Goal: Task Accomplishment & Management: Manage account settings

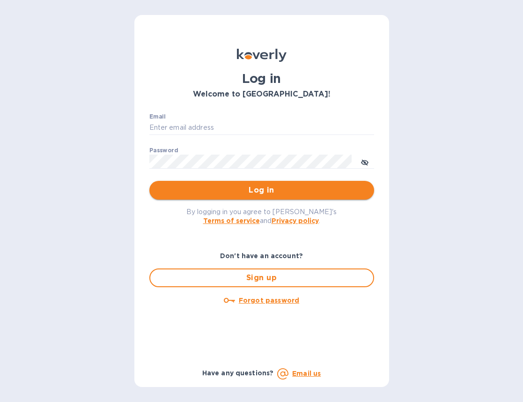
type input "[EMAIL_ADDRESS][DOMAIN_NAME]"
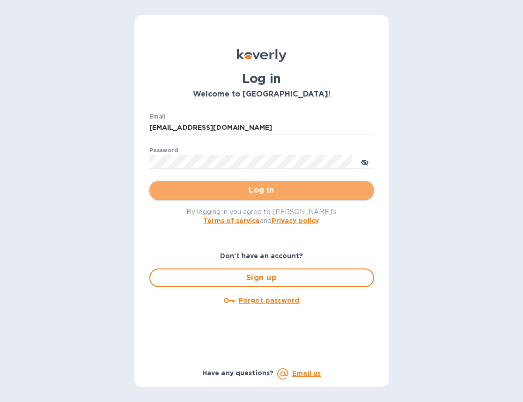
click at [259, 189] on span "Log in" at bounding box center [262, 190] width 210 height 11
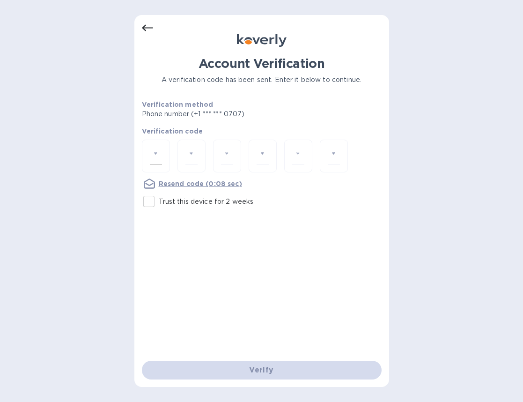
click at [160, 157] on input "number" at bounding box center [156, 156] width 12 height 17
type input "4"
type input "3"
type input "0"
type input "9"
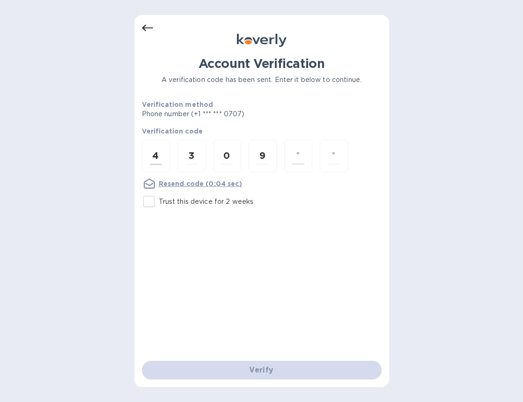
type input "6"
type input "9"
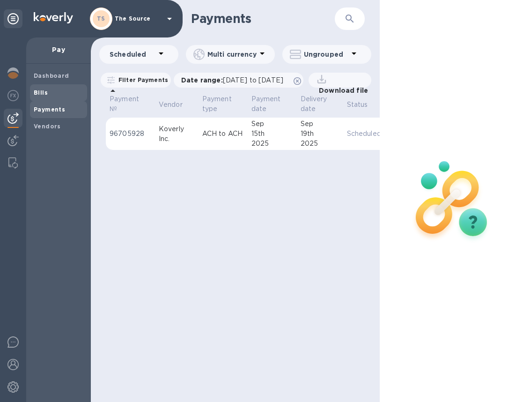
click at [55, 94] on span "Bills" at bounding box center [59, 92] width 50 height 9
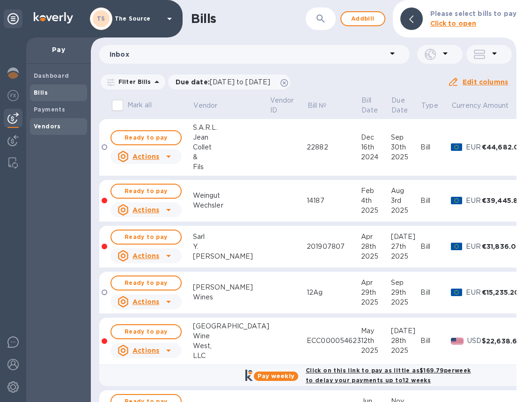
click at [38, 126] on b "Vendors" at bounding box center [47, 126] width 27 height 7
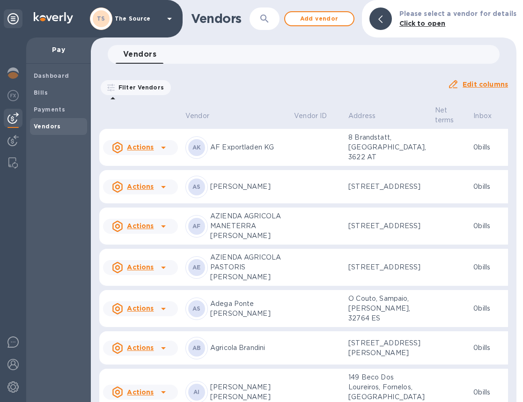
click at [268, 20] on icon "button" at bounding box center [264, 19] width 8 height 8
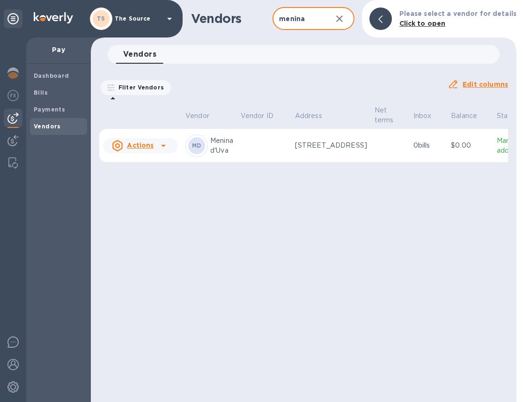
type input "menina"
click at [296, 148] on p "Rua da Escola, 4, Uva, 5230-232 PT" at bounding box center [331, 146] width 72 height 10
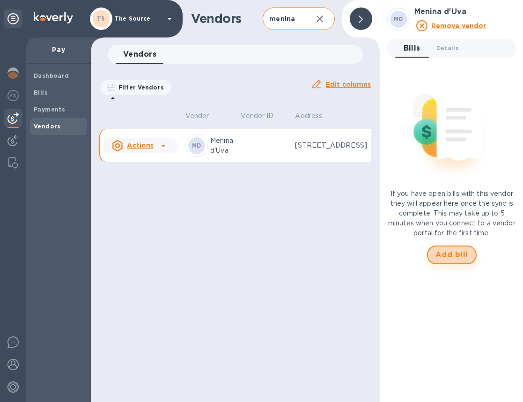
click at [449, 253] on span "Add bill" at bounding box center [452, 254] width 33 height 11
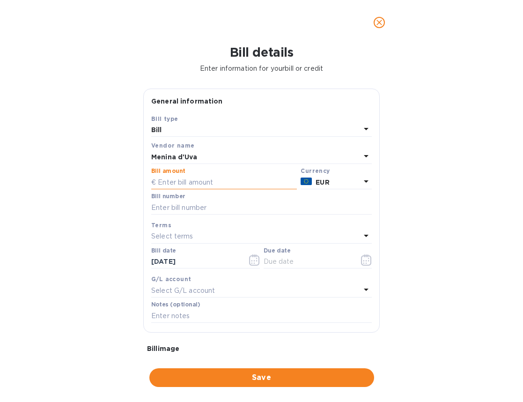
click at [189, 186] on input "text" at bounding box center [224, 182] width 146 height 14
type input "7,326"
click at [179, 207] on input "text" at bounding box center [261, 208] width 221 height 14
type input "M/269"
click at [253, 264] on icon "button" at bounding box center [254, 259] width 11 height 11
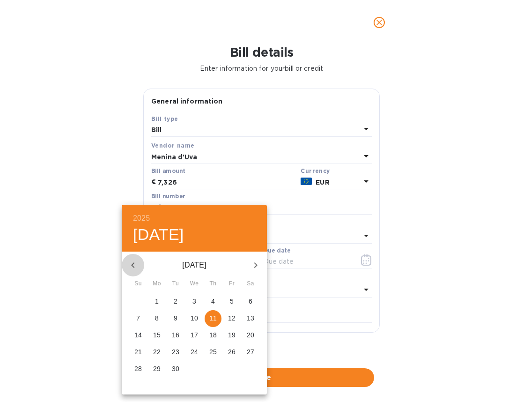
click at [129, 267] on icon "button" at bounding box center [132, 265] width 11 height 11
click at [177, 366] on p "27" at bounding box center [175, 368] width 7 height 9
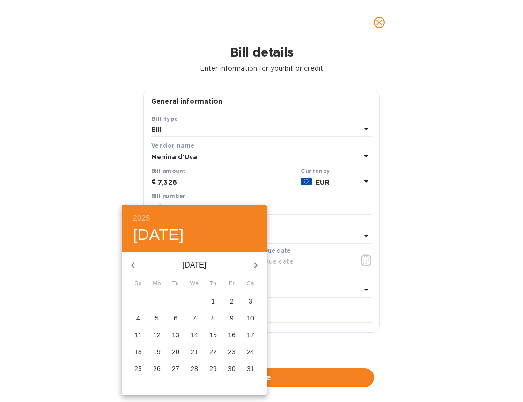
type input "05/27/2025"
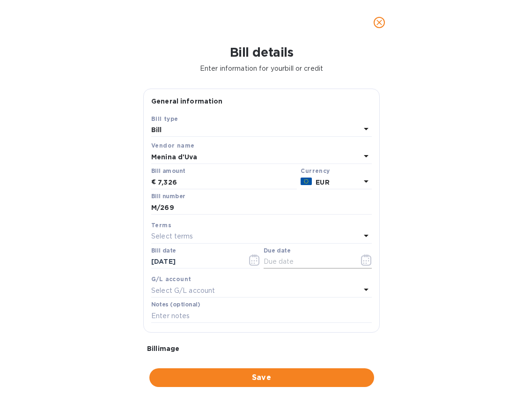
click at [362, 260] on icon "button" at bounding box center [366, 259] width 11 height 11
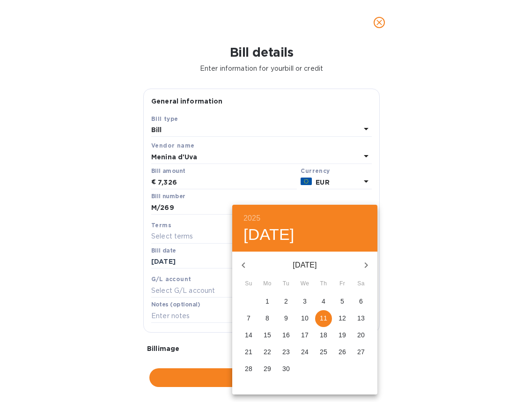
click at [242, 268] on icon "button" at bounding box center [243, 265] width 11 height 11
click at [305, 367] on p "27" at bounding box center [304, 368] width 7 height 9
type input "08/27/2025"
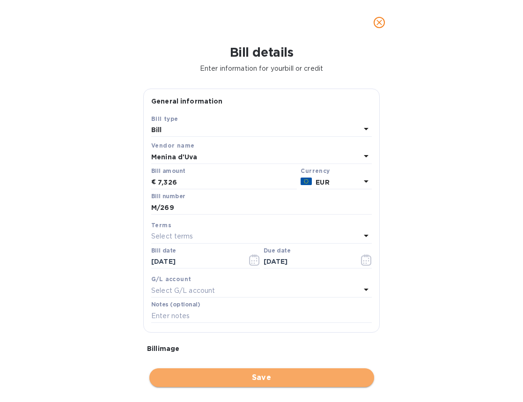
click at [268, 384] on button "Save" at bounding box center [261, 377] width 225 height 19
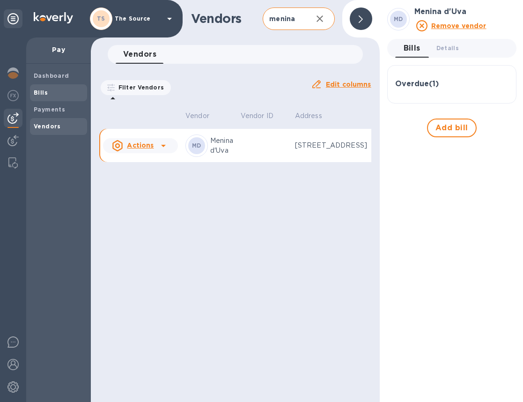
click at [49, 96] on span "Bills" at bounding box center [59, 92] width 50 height 9
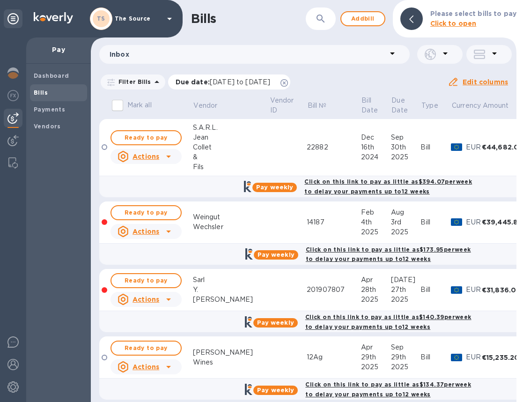
click at [288, 80] on icon at bounding box center [284, 82] width 7 height 7
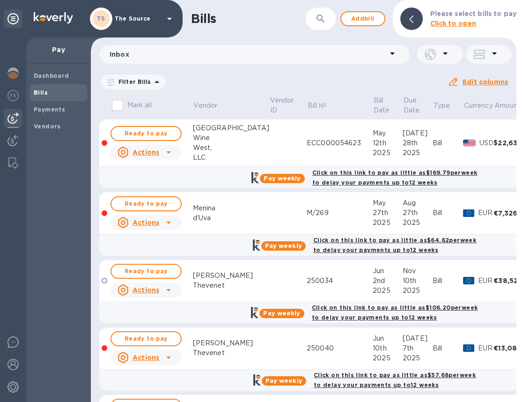
scroll to position [918, 0]
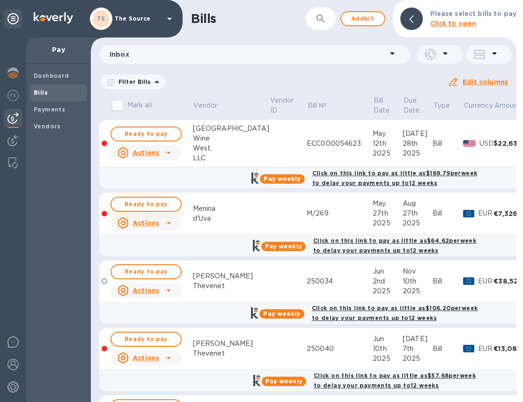
click at [165, 203] on span "Ready to pay" at bounding box center [146, 204] width 54 height 11
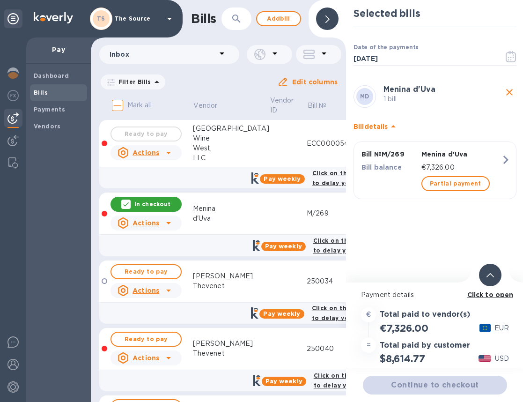
click at [490, 270] on span at bounding box center [490, 274] width 7 height 9
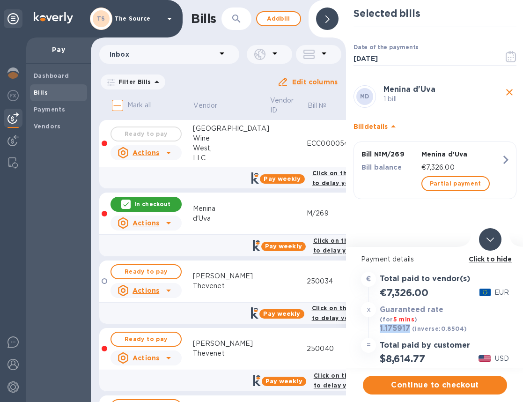
drag, startPoint x: 409, startPoint y: 329, endPoint x: 380, endPoint y: 329, distance: 29.5
click at [380, 329] on h3 "1.175917" at bounding box center [395, 328] width 30 height 9
copy h3 "1.175917"
click at [407, 383] on span "Continue to checkout" at bounding box center [435, 384] width 129 height 11
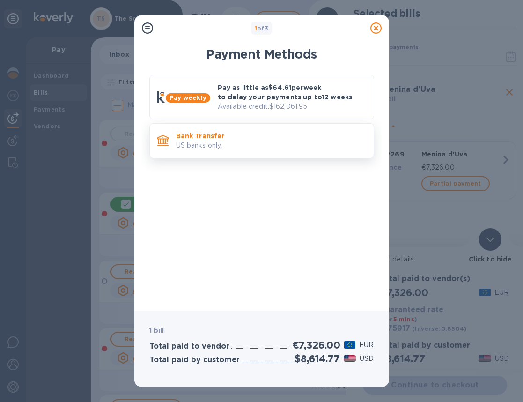
click at [325, 137] on p "Bank Transfer" at bounding box center [271, 135] width 190 height 9
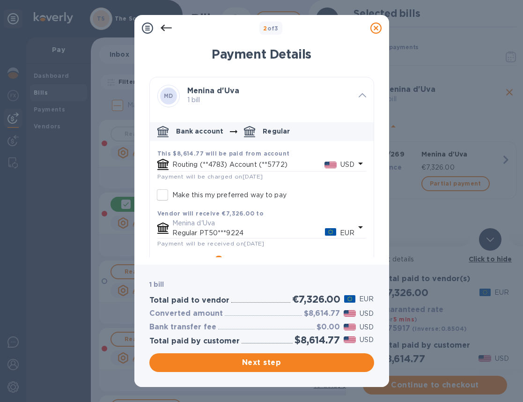
click at [355, 163] on icon "default-method" at bounding box center [360, 163] width 11 height 11
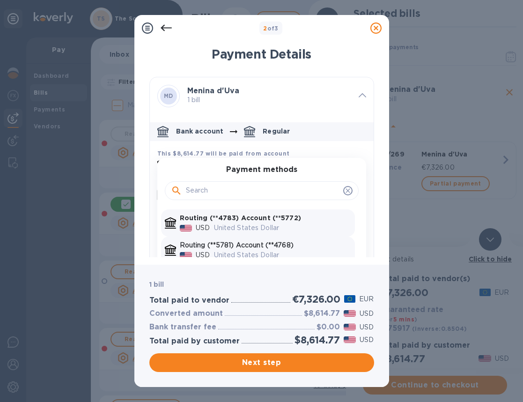
click at [287, 246] on p "Routing (**5781) Account (**4768)" at bounding box center [265, 245] width 171 height 10
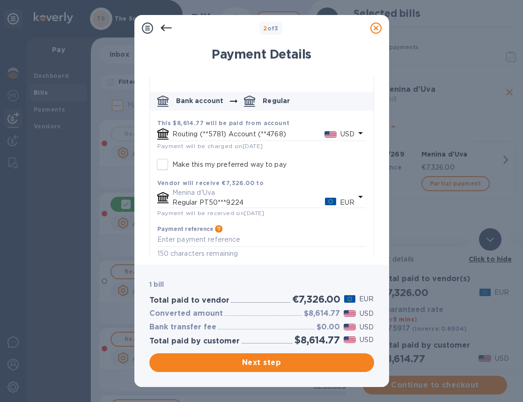
scroll to position [42, 0]
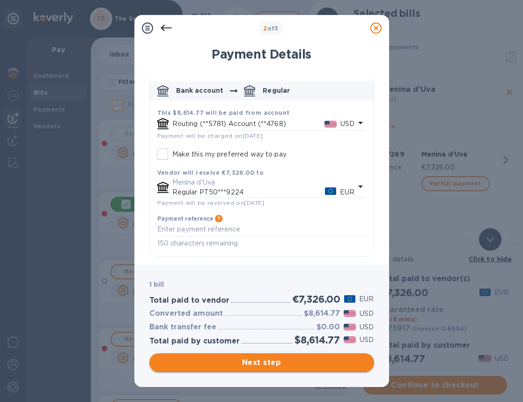
click at [280, 361] on span "Next step" at bounding box center [262, 362] width 210 height 11
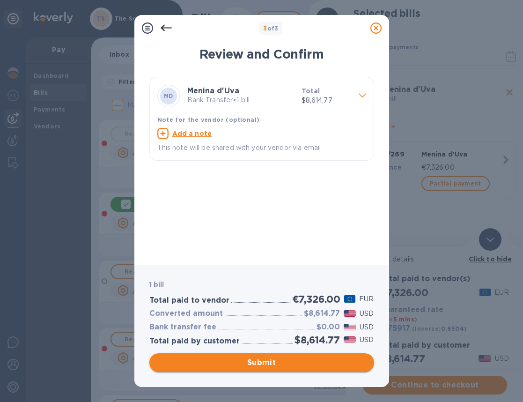
click at [282, 361] on span "Submit" at bounding box center [262, 362] width 210 height 11
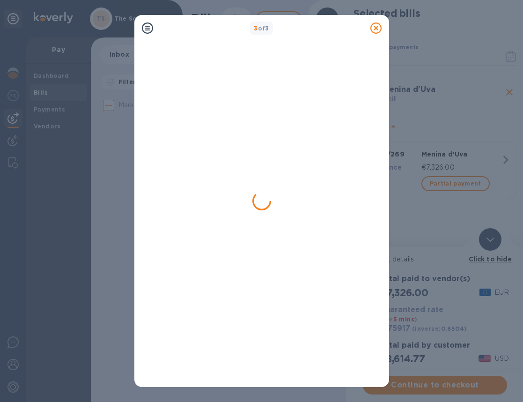
scroll to position [0, 0]
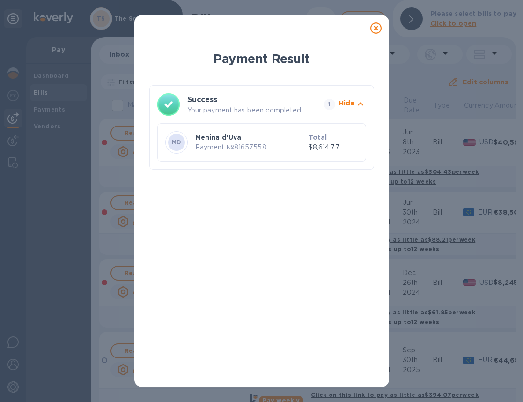
click at [375, 28] on icon at bounding box center [376, 27] width 11 height 11
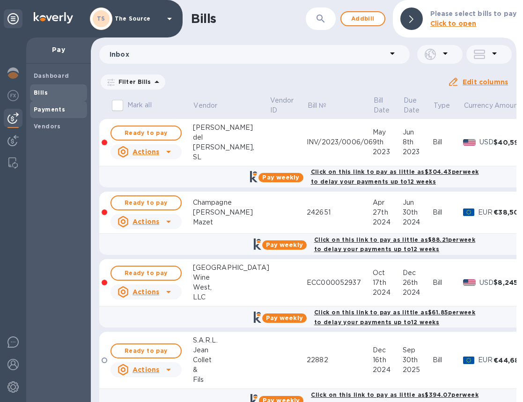
click at [49, 109] on b "Payments" at bounding box center [49, 109] width 31 height 7
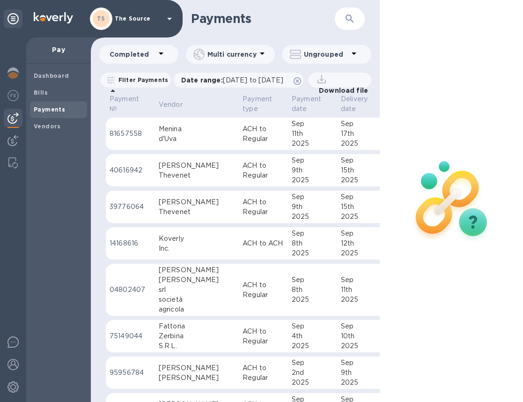
click at [196, 150] on td "Menina d'Uva" at bounding box center [197, 134] width 84 height 33
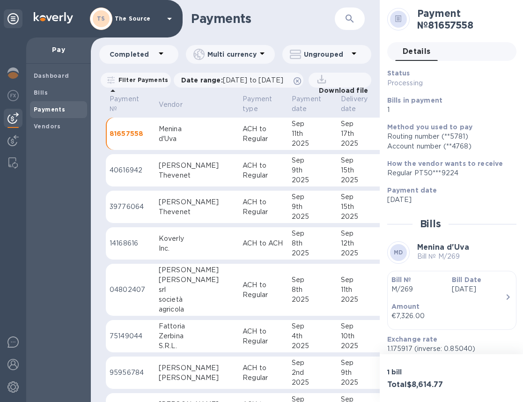
scroll to position [60, 0]
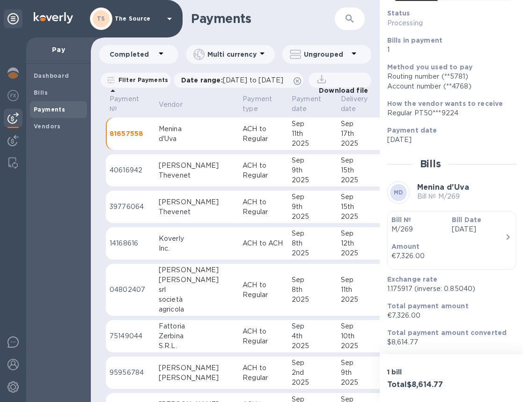
click at [470, 239] on div "Amount €7,326.00" at bounding box center [448, 251] width 121 height 27
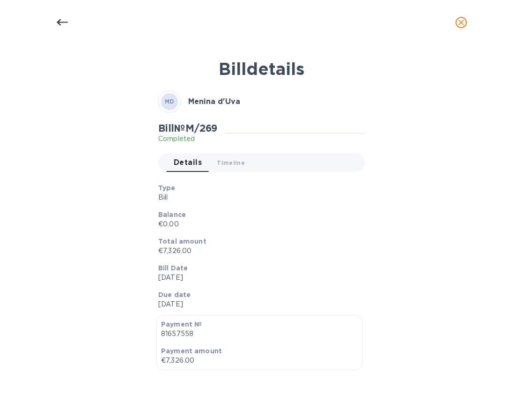
click at [60, 20] on icon at bounding box center [61, 22] width 11 height 7
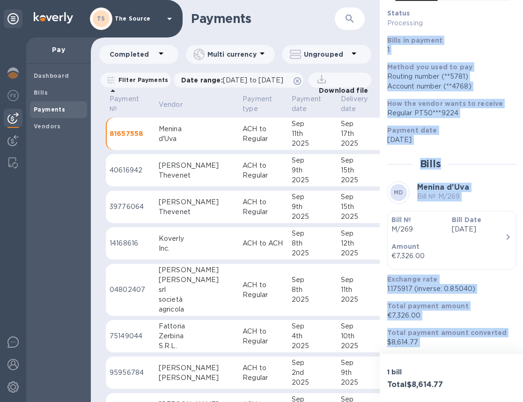
drag, startPoint x: 388, startPoint y: 97, endPoint x: 490, endPoint y: 357, distance: 279.2
click at [490, 357] on div "Payment № 81657558 Details 0 Status Processing Bills in payment 1 Method you us…" at bounding box center [452, 201] width 144 height 402
copy div "Bills in payment 1 Method you used to pay Routing number (**5781) Account numbe…"
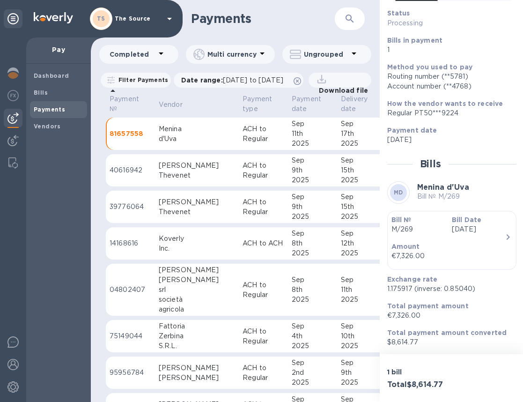
click at [243, 297] on p "ACH to Regular" at bounding box center [264, 290] width 42 height 20
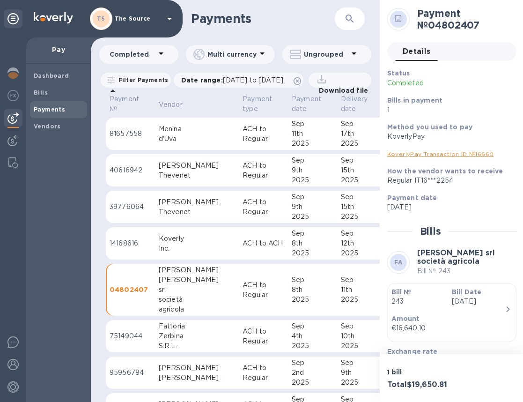
click at [415, 154] on link "KoverlyPay Transaction ID № 16660" at bounding box center [440, 153] width 107 height 7
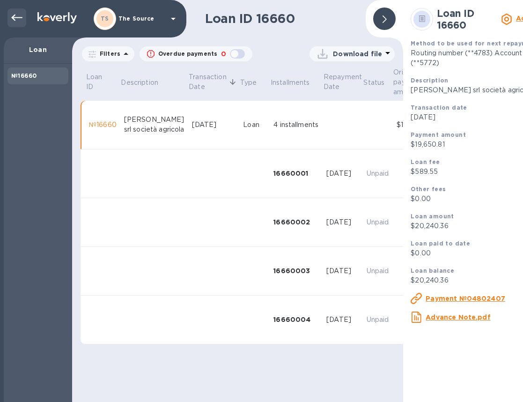
click at [16, 19] on icon at bounding box center [16, 17] width 11 height 11
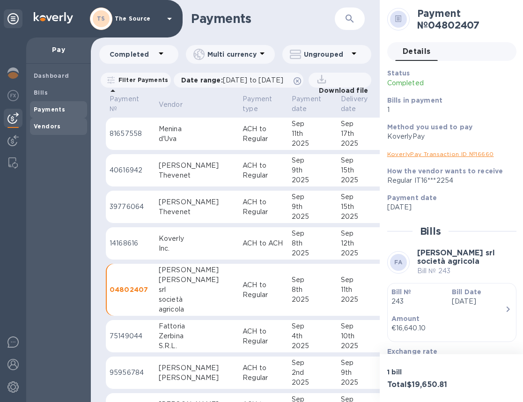
click at [43, 128] on b "Vendors" at bounding box center [47, 126] width 27 height 7
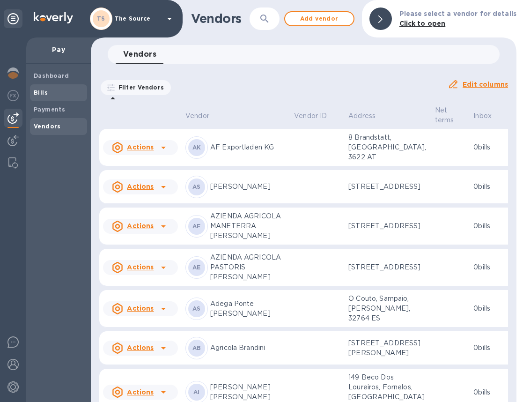
click at [56, 96] on span "Bills" at bounding box center [59, 92] width 50 height 9
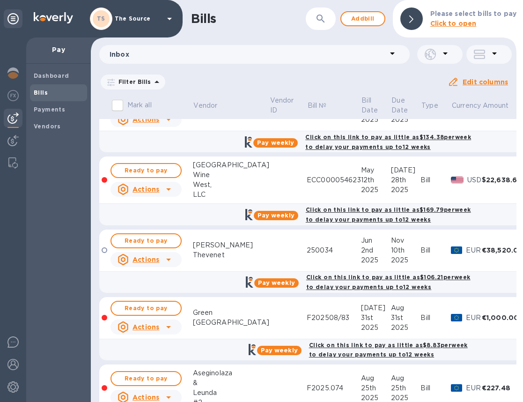
scroll to position [298, 0]
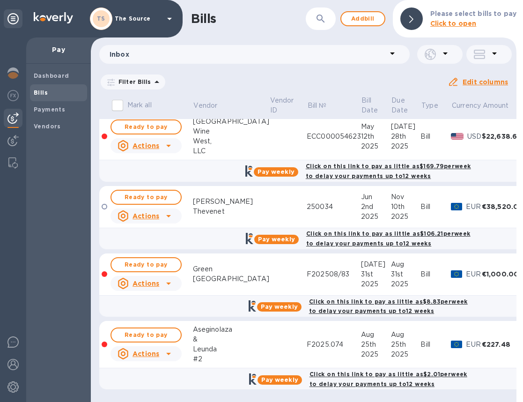
click at [0, 0] on icon at bounding box center [0, 0] width 0 height 0
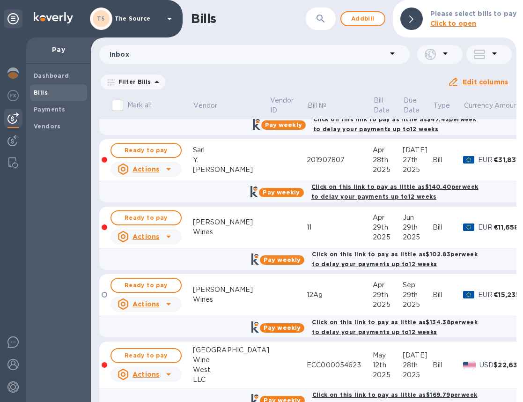
scroll to position [695, 0]
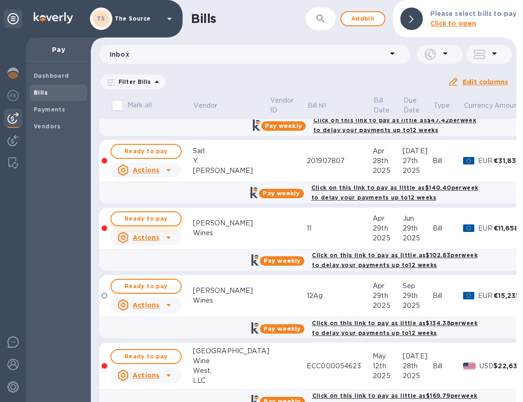
click at [149, 215] on span "Ready to pay" at bounding box center [146, 218] width 54 height 11
click at [161, 218] on span "Ready to pay" at bounding box center [146, 218] width 54 height 11
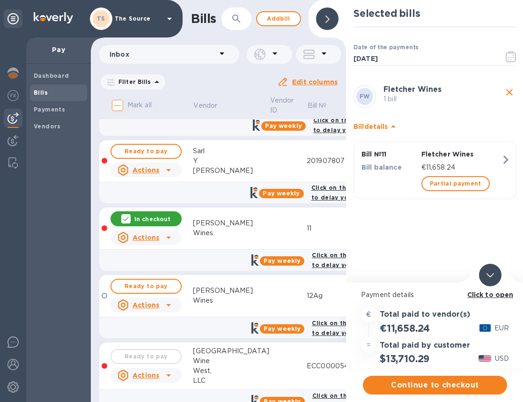
click at [487, 269] on div at bounding box center [490, 275] width 22 height 22
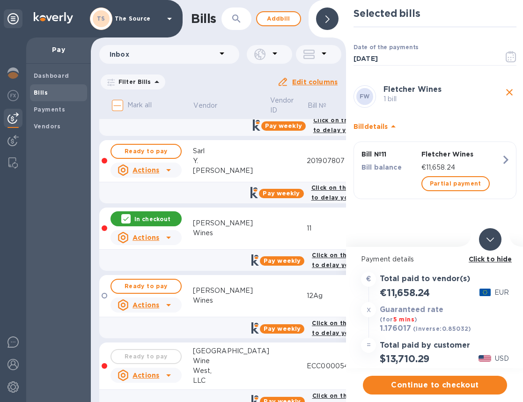
click at [412, 327] on div "1.176017 (inverse: 0.85032 )" at bounding box center [426, 328] width 96 height 13
drag, startPoint x: 410, startPoint y: 327, endPoint x: 379, endPoint y: 329, distance: 31.0
click at [379, 329] on div "1.176017 (inverse: 0.85032 )" at bounding box center [426, 328] width 96 height 13
copy h3 "1.176017"
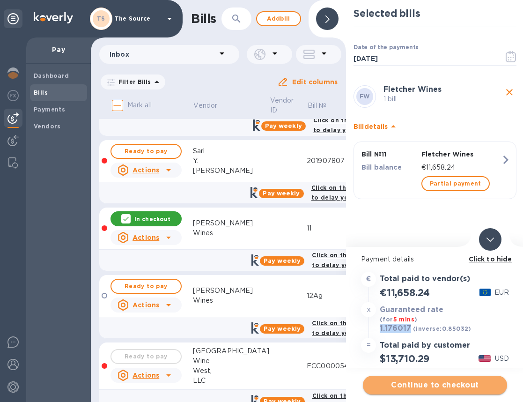
click at [422, 385] on span "Continue to checkout" at bounding box center [435, 384] width 129 height 11
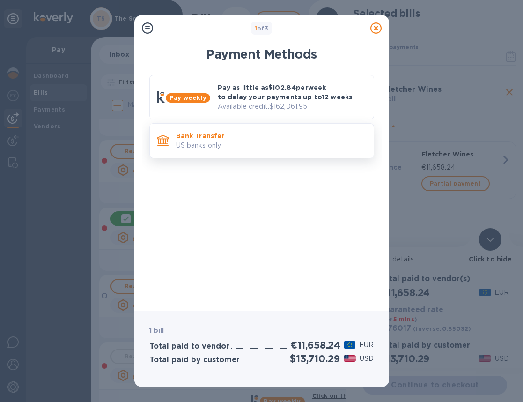
click at [281, 135] on p "Bank Transfer" at bounding box center [271, 135] width 190 height 9
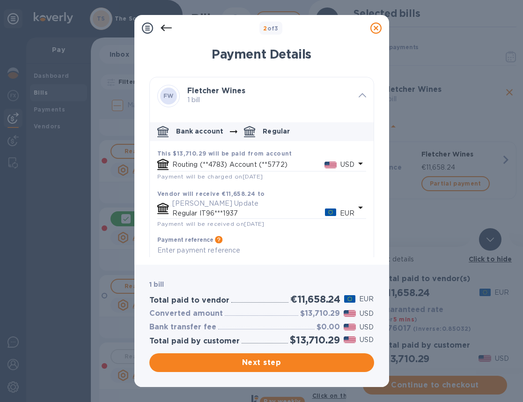
click at [349, 160] on p "USD" at bounding box center [348, 165] width 14 height 10
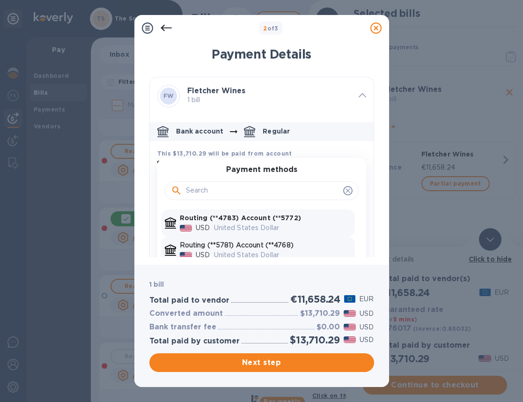
click at [301, 245] on p "Routing (**5781) Account (**4768)" at bounding box center [265, 245] width 171 height 10
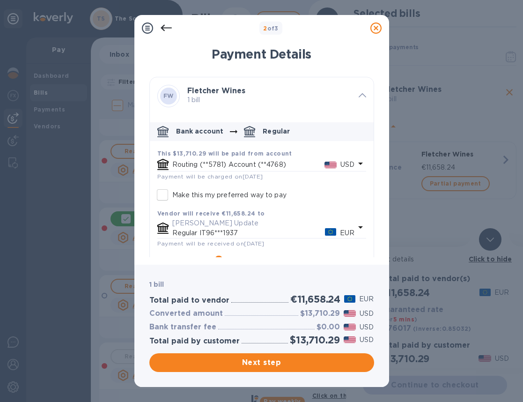
scroll to position [42, 0]
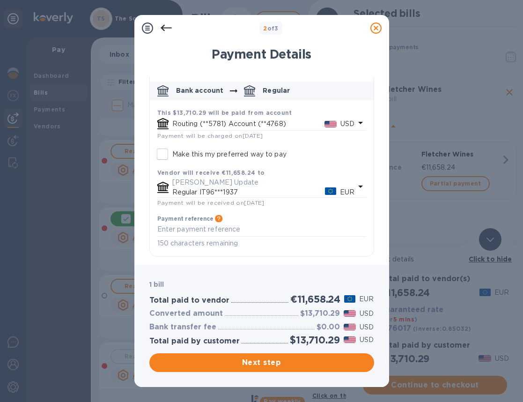
click at [345, 189] on p "EUR" at bounding box center [347, 192] width 15 height 10
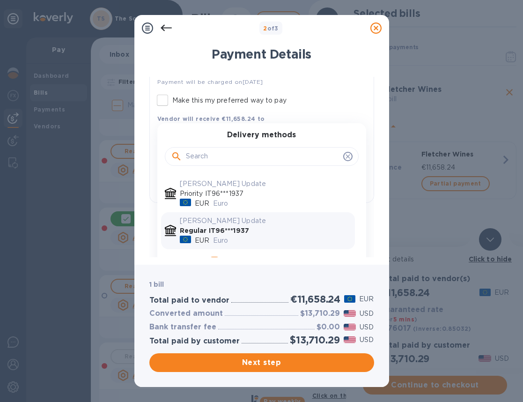
scroll to position [113, 0]
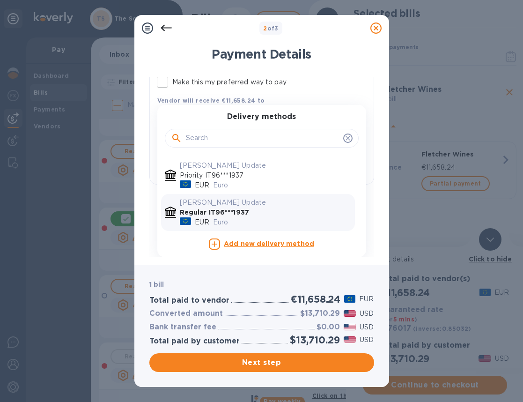
click at [344, 137] on icon "default-method" at bounding box center [347, 137] width 7 height 7
click at [273, 215] on p "Regular IT96***1937" at bounding box center [265, 213] width 171 height 10
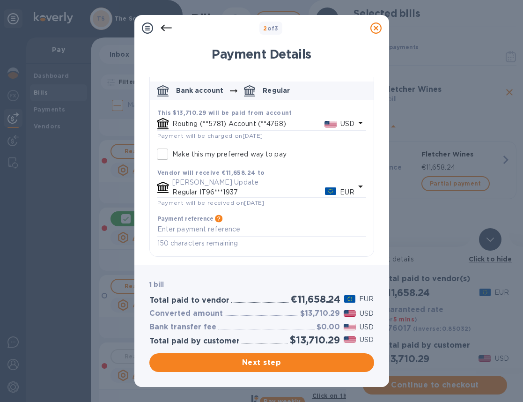
click at [303, 186] on p "Fletcher Update" at bounding box center [263, 183] width 183 height 10
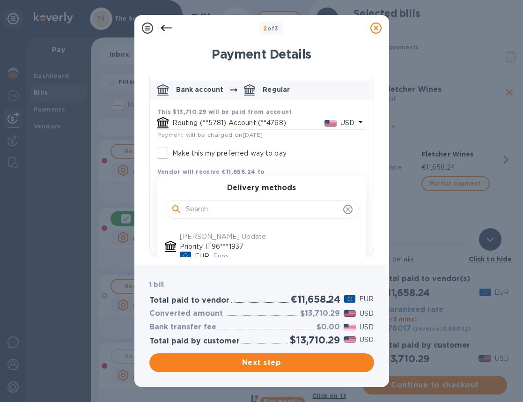
scroll to position [113, 0]
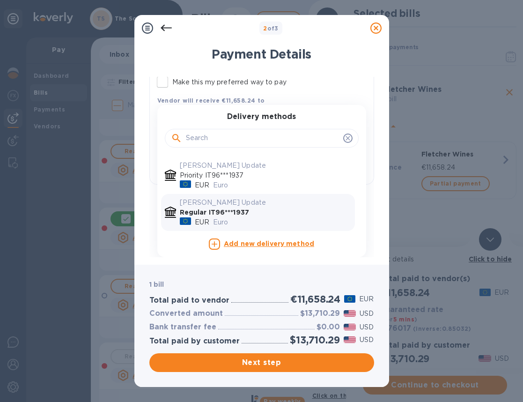
click at [268, 219] on p "Euro" at bounding box center [282, 222] width 138 height 10
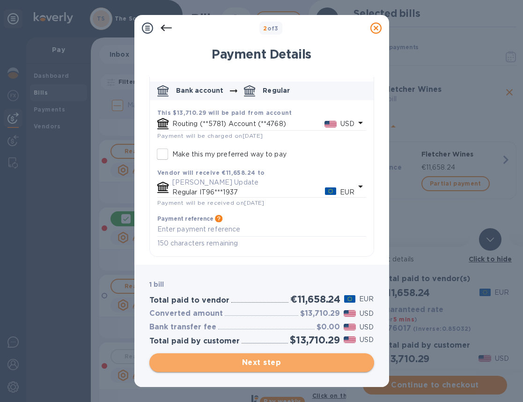
click at [315, 363] on span "Next step" at bounding box center [262, 362] width 210 height 11
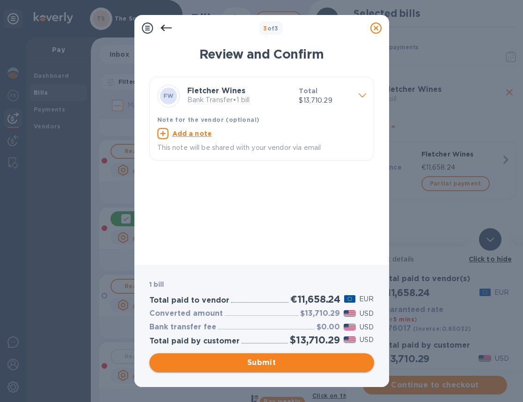
click at [312, 362] on span "Submit" at bounding box center [262, 362] width 210 height 11
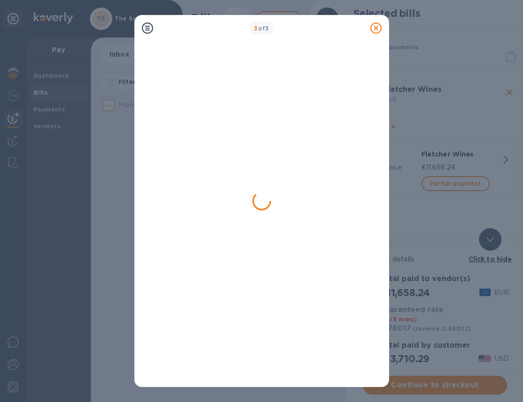
scroll to position [0, 0]
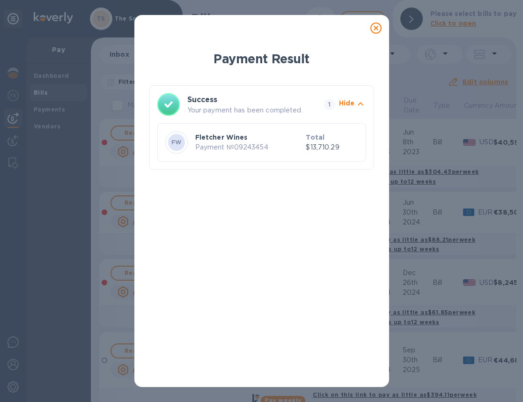
click at [376, 29] on icon at bounding box center [376, 27] width 11 height 11
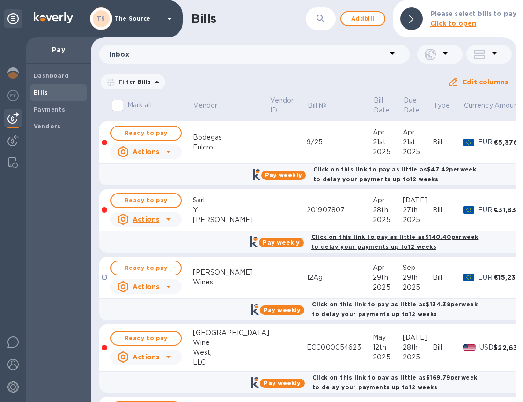
scroll to position [658, 0]
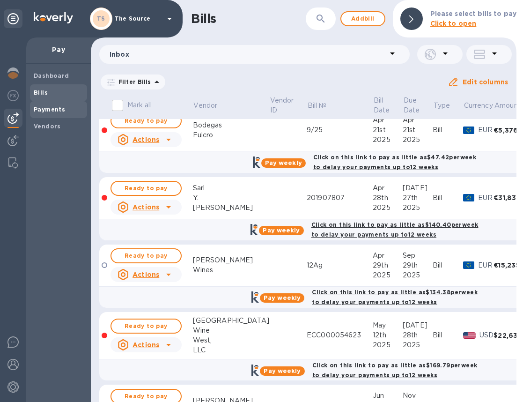
click at [52, 111] on b "Payments" at bounding box center [49, 109] width 31 height 7
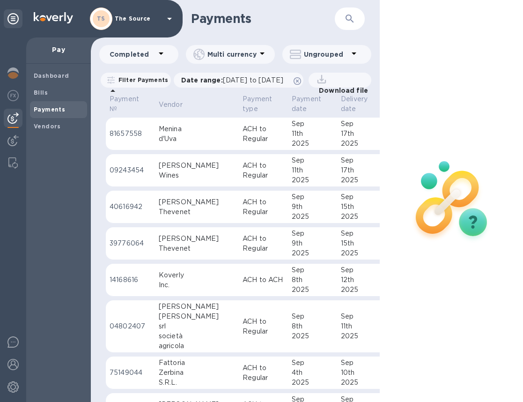
click at [243, 144] on p "ACH to Regular" at bounding box center [264, 134] width 42 height 20
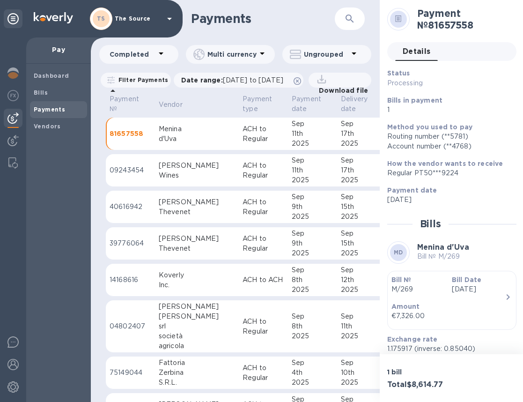
click at [176, 180] on div "Wines" at bounding box center [197, 176] width 76 height 10
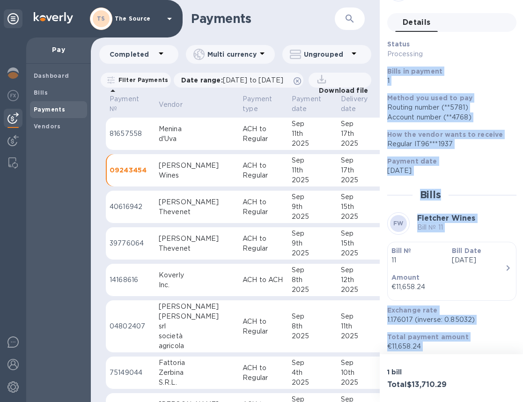
scroll to position [60, 0]
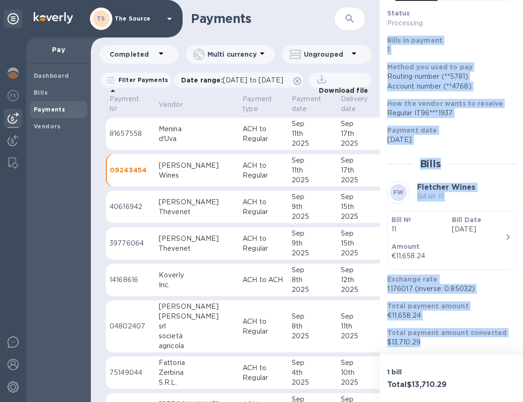
drag, startPoint x: 388, startPoint y: 100, endPoint x: 485, endPoint y: 350, distance: 267.7
click at [485, 347] on div "Status Processing Bills in payment 1 Method you used to pay Routing number (**5…" at bounding box center [451, 177] width 129 height 338
copy div "Bills in payment 1 Method you used to pay Routing number (**5781) Account numbe…"
click at [50, 122] on span "Vendors" at bounding box center [47, 126] width 27 height 9
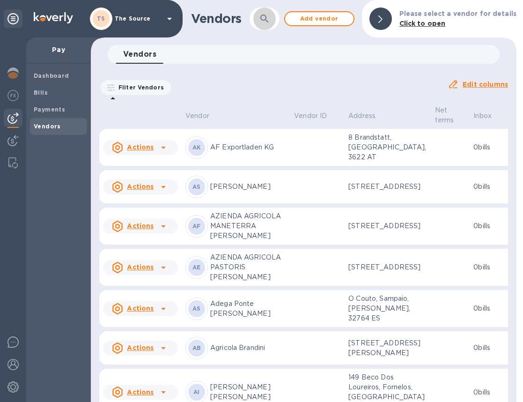
click at [267, 22] on icon "button" at bounding box center [264, 18] width 11 height 11
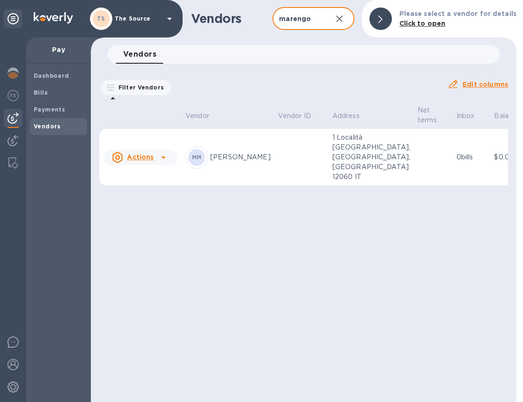
type input "marengo"
click at [275, 144] on td at bounding box center [302, 157] width 54 height 57
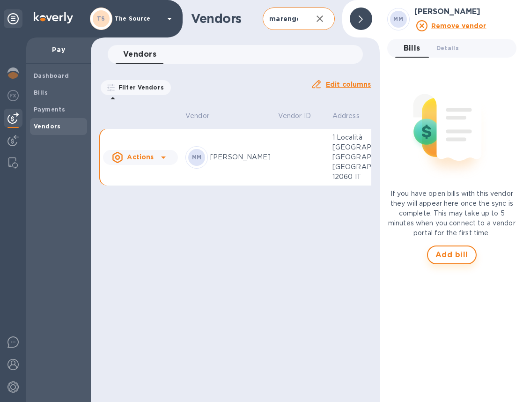
click at [432, 249] on button "Add bill" at bounding box center [452, 254] width 50 height 19
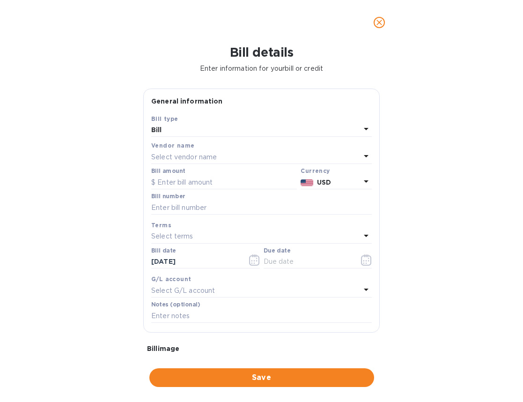
type input "09/11/2025"
click at [170, 180] on input "text" at bounding box center [224, 182] width 146 height 14
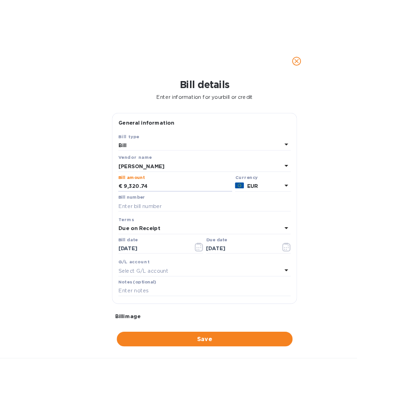
scroll to position [24, 0]
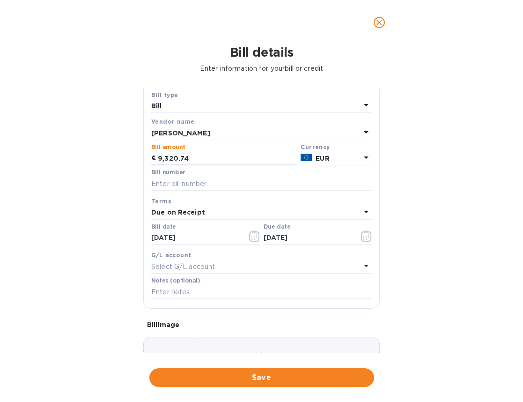
type input "9,320.74"
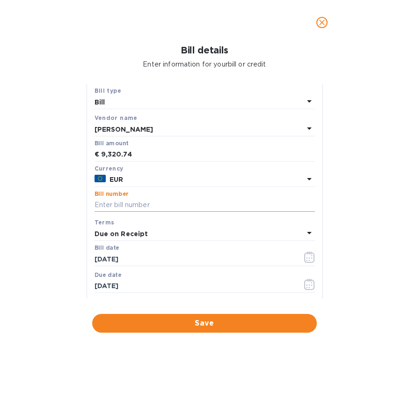
click at [119, 198] on input "text" at bounding box center [205, 205] width 221 height 14
type input "37"
click at [306, 252] on icon "button" at bounding box center [310, 257] width 11 height 11
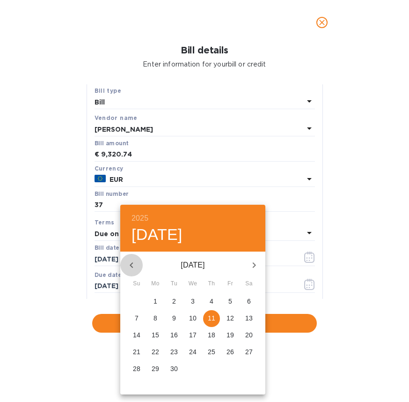
click at [132, 261] on icon "button" at bounding box center [131, 265] width 11 height 11
click at [207, 352] on span "22" at bounding box center [211, 351] width 17 height 9
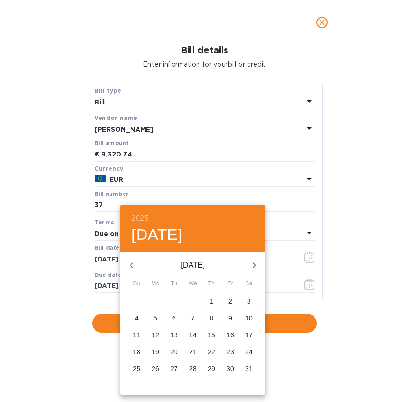
type input "05/22/2025"
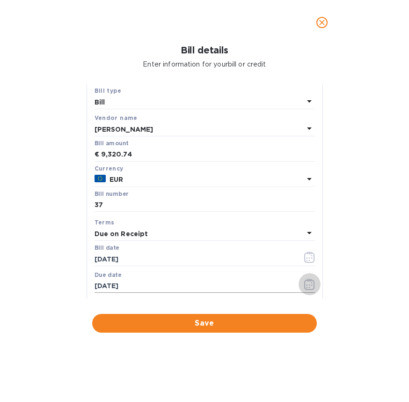
click at [305, 279] on icon "button" at bounding box center [310, 284] width 11 height 11
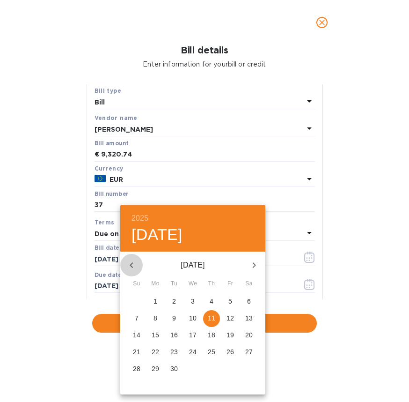
click at [128, 261] on icon "button" at bounding box center [131, 265] width 11 height 11
click at [214, 366] on p "31" at bounding box center [211, 368] width 7 height 9
type input "07/31/2025"
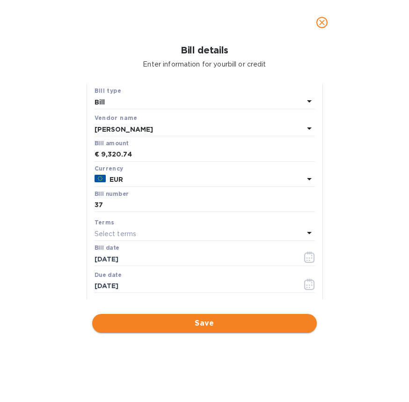
click at [242, 318] on span "Save" at bounding box center [205, 323] width 210 height 11
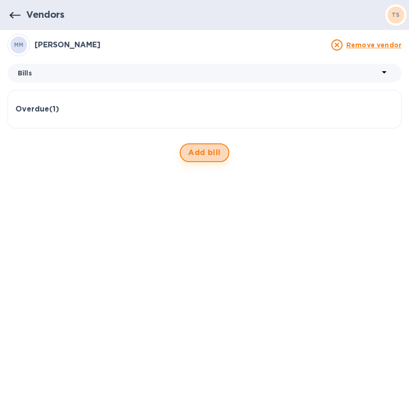
click at [201, 149] on span "Add bill" at bounding box center [204, 152] width 33 height 11
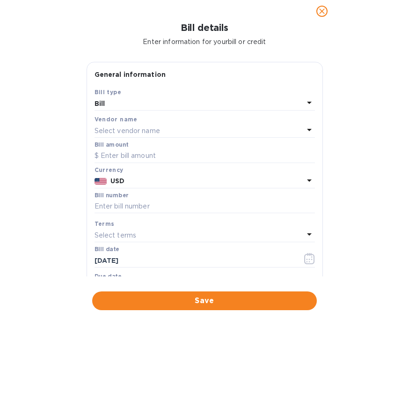
type input "09/11/2025"
click at [119, 155] on input "text" at bounding box center [205, 156] width 221 height 14
type input "8,721.60"
click at [129, 198] on div "Bill number" at bounding box center [205, 203] width 221 height 22
click at [129, 201] on input "text" at bounding box center [205, 207] width 221 height 14
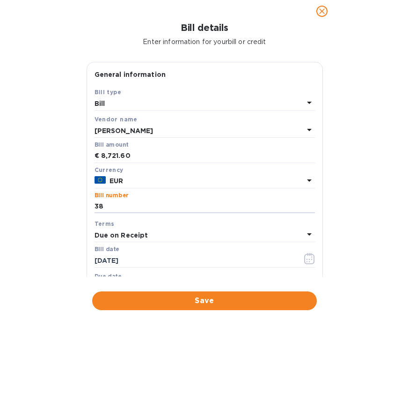
type input "38"
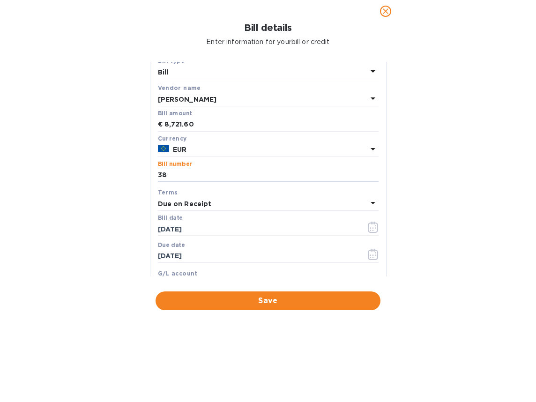
scroll to position [38, 0]
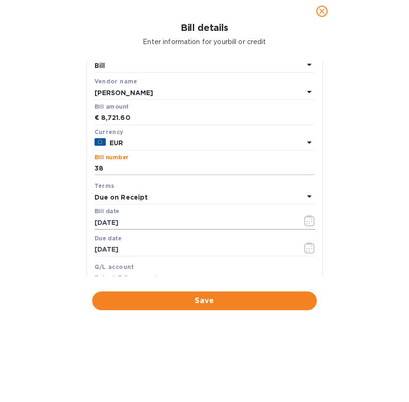
click at [305, 217] on icon "button" at bounding box center [310, 220] width 10 height 11
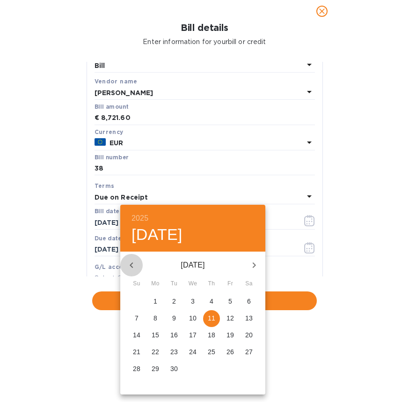
click at [135, 260] on icon "button" at bounding box center [131, 265] width 11 height 11
click at [212, 353] on p "22" at bounding box center [211, 351] width 7 height 9
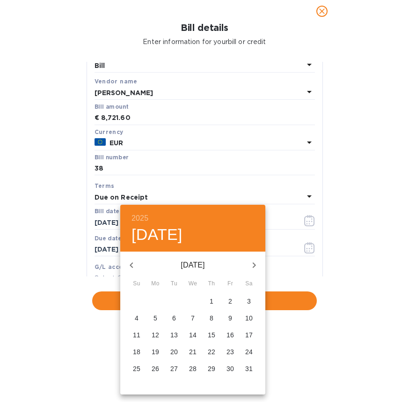
type input "05/22/2025"
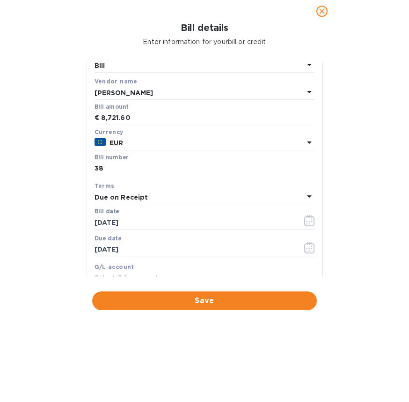
click at [305, 248] on icon "button" at bounding box center [310, 247] width 10 height 11
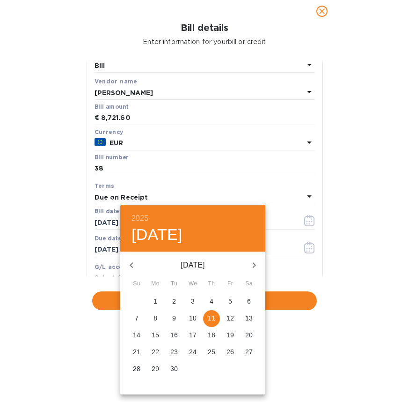
click at [136, 261] on icon "button" at bounding box center [131, 265] width 11 height 11
click at [213, 365] on p "31" at bounding box center [211, 368] width 7 height 9
type input "07/31/2025"
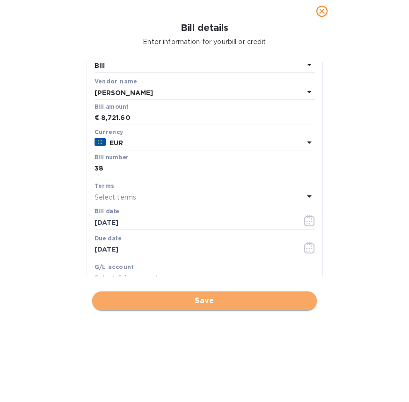
click at [211, 302] on span "Save" at bounding box center [205, 300] width 210 height 11
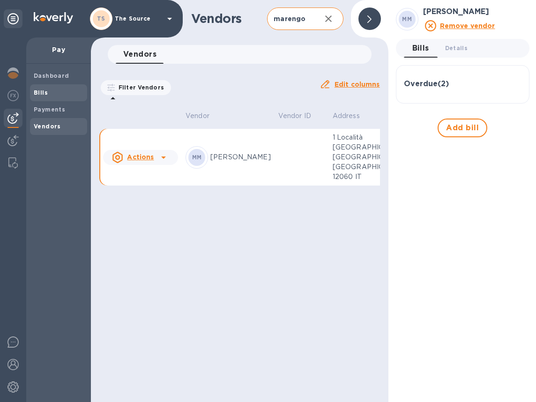
click at [46, 94] on span "Bills" at bounding box center [59, 92] width 50 height 9
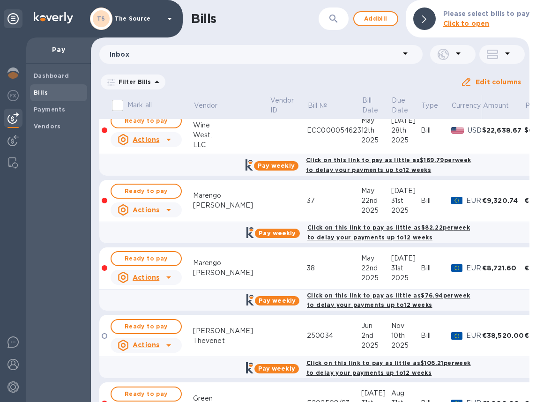
scroll to position [296, 0]
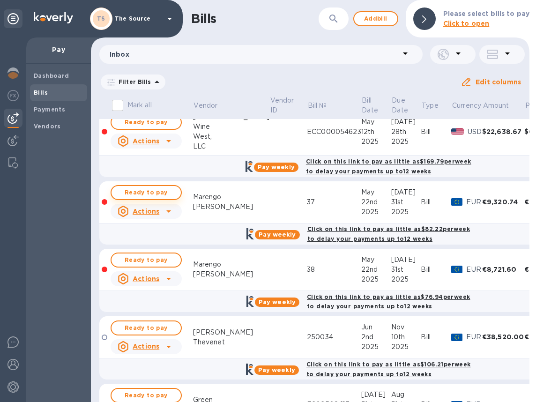
click at [164, 192] on span "Ready to pay" at bounding box center [146, 192] width 54 height 11
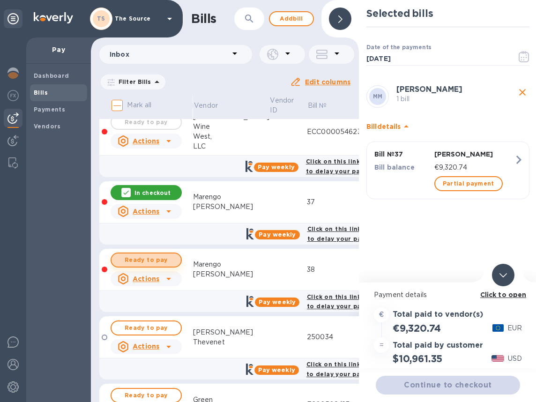
click at [149, 266] on span "Ready to pay" at bounding box center [146, 259] width 54 height 11
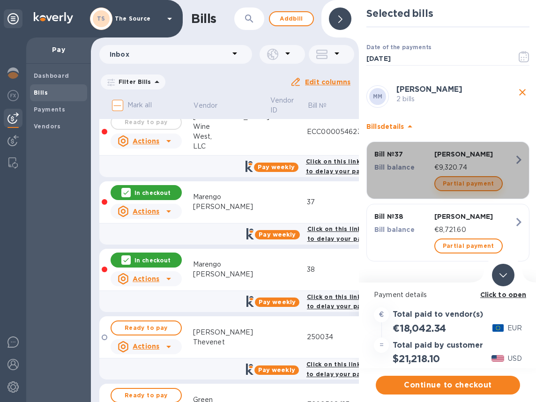
click at [468, 181] on span "Partial payment" at bounding box center [469, 183] width 52 height 11
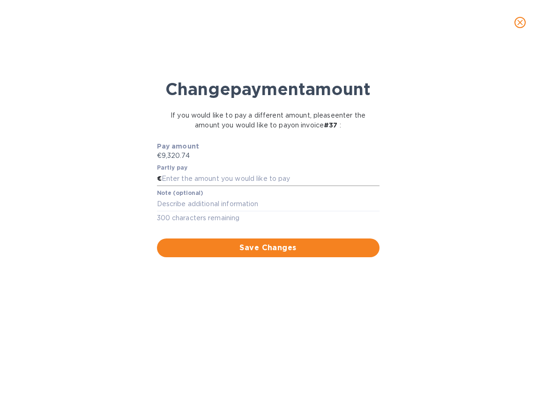
click at [178, 186] on input "text" at bounding box center [271, 179] width 218 height 14
type input "5,000"
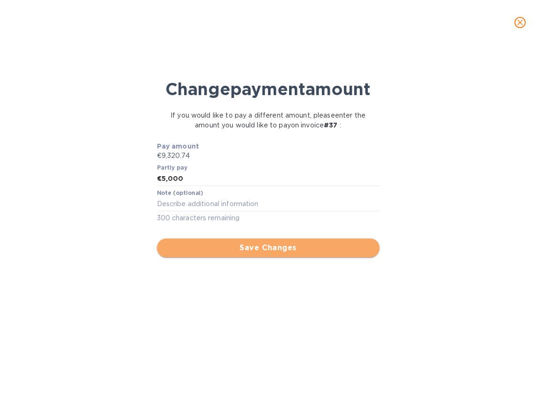
click at [243, 253] on span "Save Changes" at bounding box center [268, 247] width 208 height 11
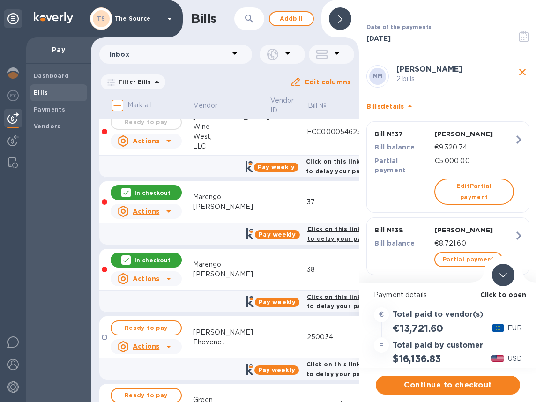
scroll to position [23, 0]
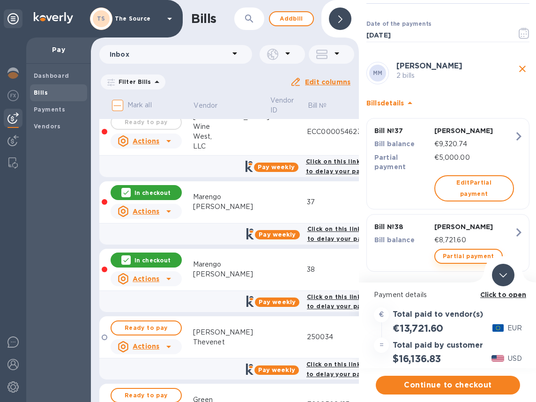
click at [456, 251] on span "Partial payment" at bounding box center [469, 256] width 52 height 11
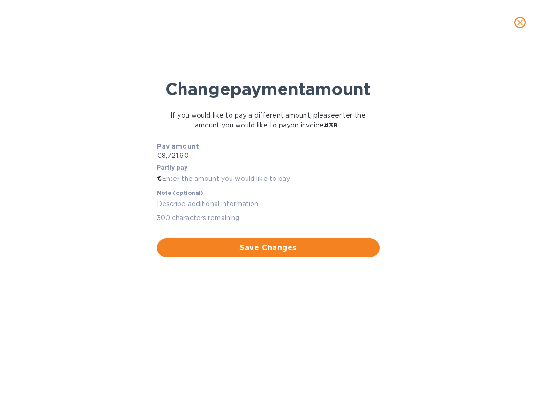
click at [181, 186] on input "text" at bounding box center [271, 179] width 218 height 14
type input "5,000"
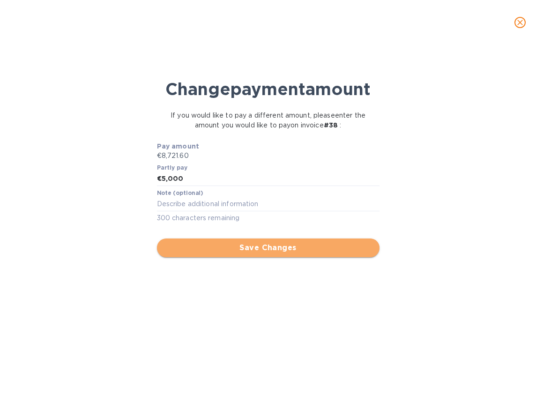
click at [241, 253] on span "Save Changes" at bounding box center [268, 247] width 208 height 11
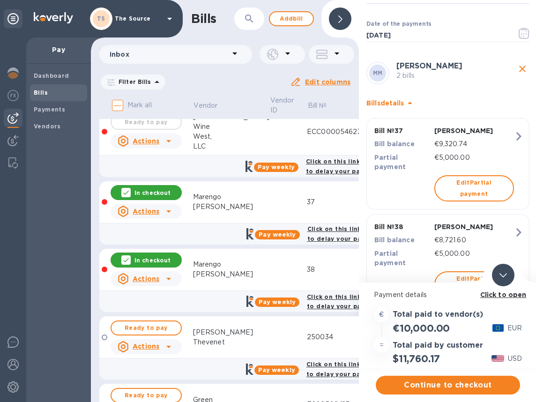
click at [504, 274] on icon at bounding box center [502, 275] width 7 height 4
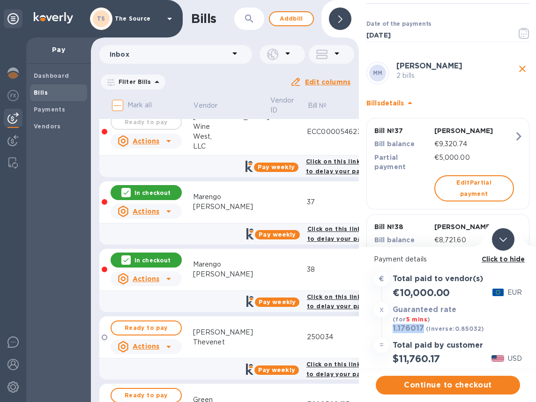
drag, startPoint x: 423, startPoint y: 329, endPoint x: 393, endPoint y: 329, distance: 30.5
click at [393, 329] on h3 "1.176017" at bounding box center [408, 328] width 31 height 9
copy h3 "1.176017"
click at [463, 383] on span "Continue to checkout" at bounding box center [447, 384] width 129 height 11
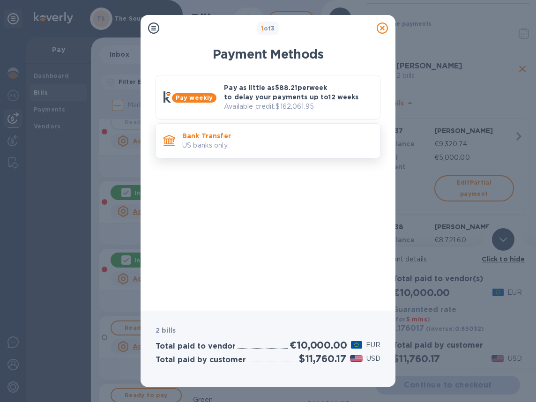
click at [320, 142] on p "US banks only." at bounding box center [277, 146] width 190 height 10
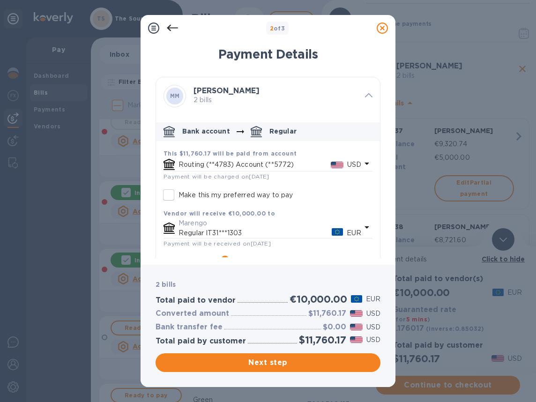
click at [356, 164] on p "USD" at bounding box center [354, 165] width 14 height 10
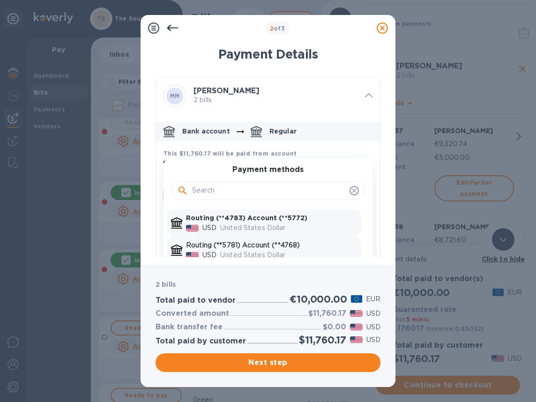
click at [297, 243] on p "Routing (**5781) Account (**4768)" at bounding box center [271, 245] width 171 height 10
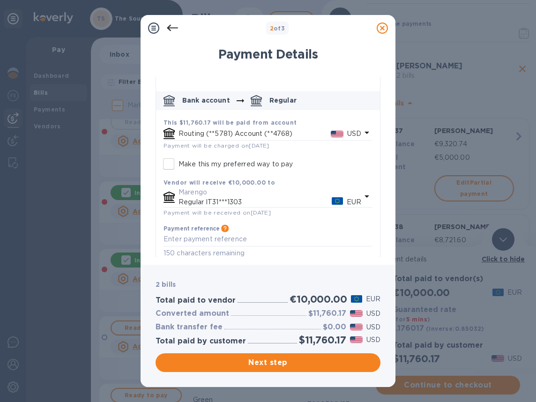
scroll to position [42, 0]
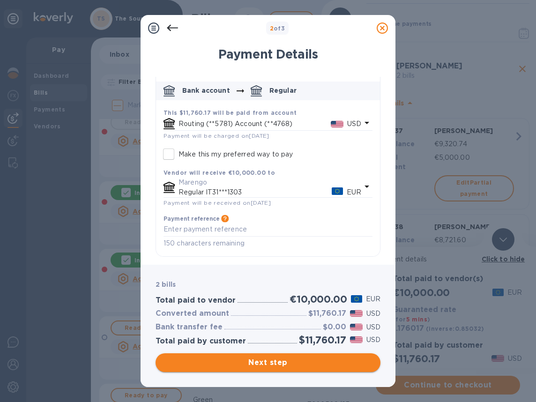
click at [304, 364] on span "Next step" at bounding box center [268, 362] width 210 height 11
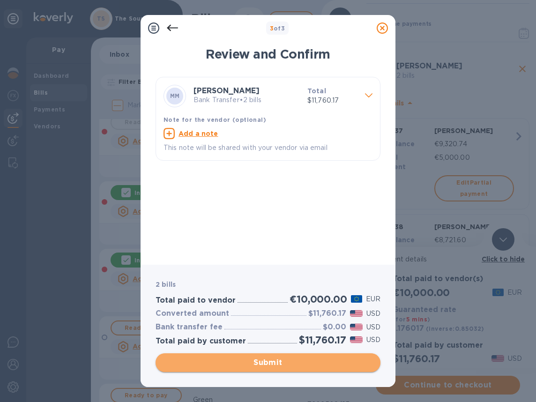
click at [290, 361] on span "Submit" at bounding box center [268, 362] width 210 height 11
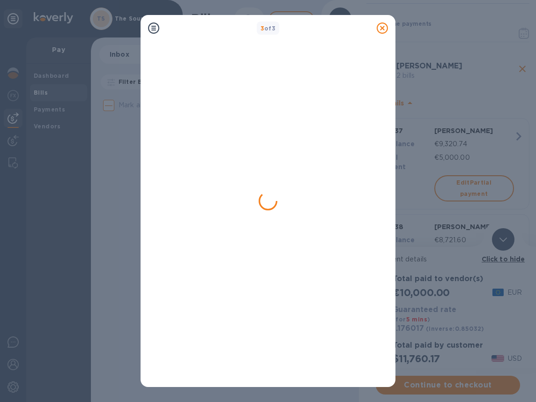
scroll to position [0, 0]
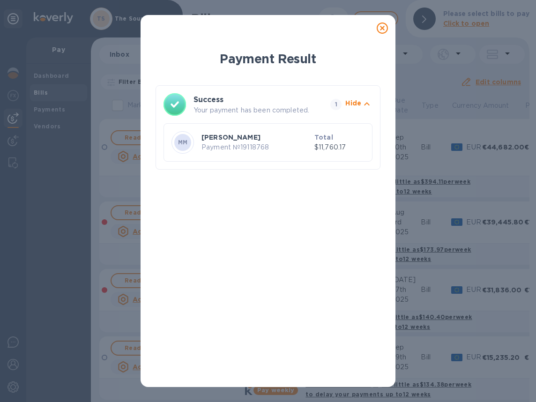
click at [382, 29] on icon at bounding box center [382, 27] width 11 height 11
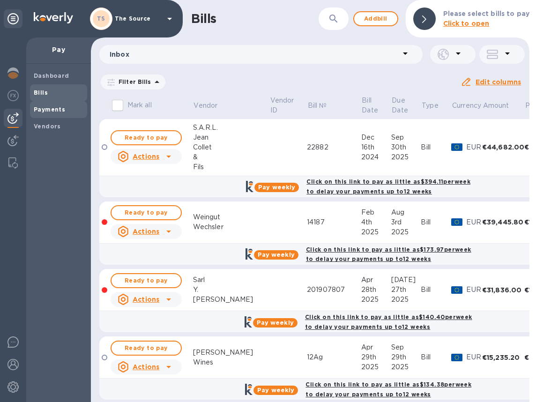
click at [71, 107] on span "Payments" at bounding box center [59, 109] width 50 height 9
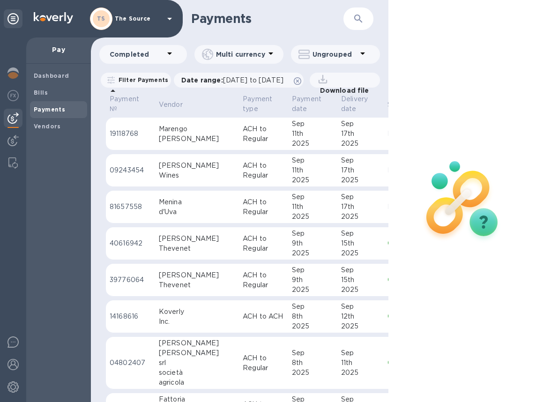
click at [197, 150] on td "Marengo Mauro" at bounding box center [197, 134] width 84 height 33
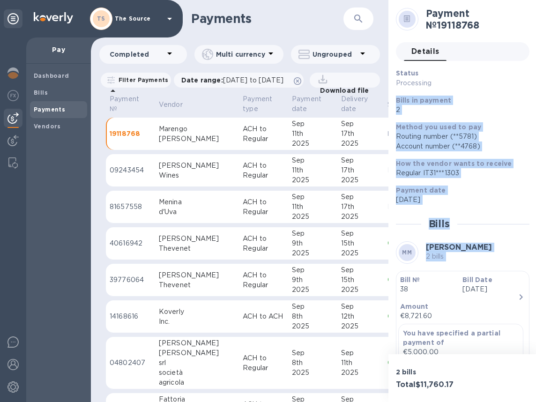
scroll to position [246, 0]
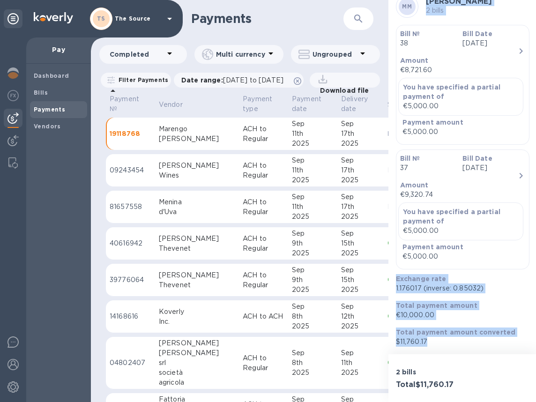
drag, startPoint x: 396, startPoint y: 101, endPoint x: 468, endPoint y: 345, distance: 254.2
click at [468, 345] on div "Status Processing Bills in payment 2 Method you used to pay Routing number (**5…" at bounding box center [463, 84] width 134 height 524
copy div "Bills in payment 2 Method you used to pay Routing number (**5781) Account numbe…"
